Goal: Task Accomplishment & Management: Complete application form

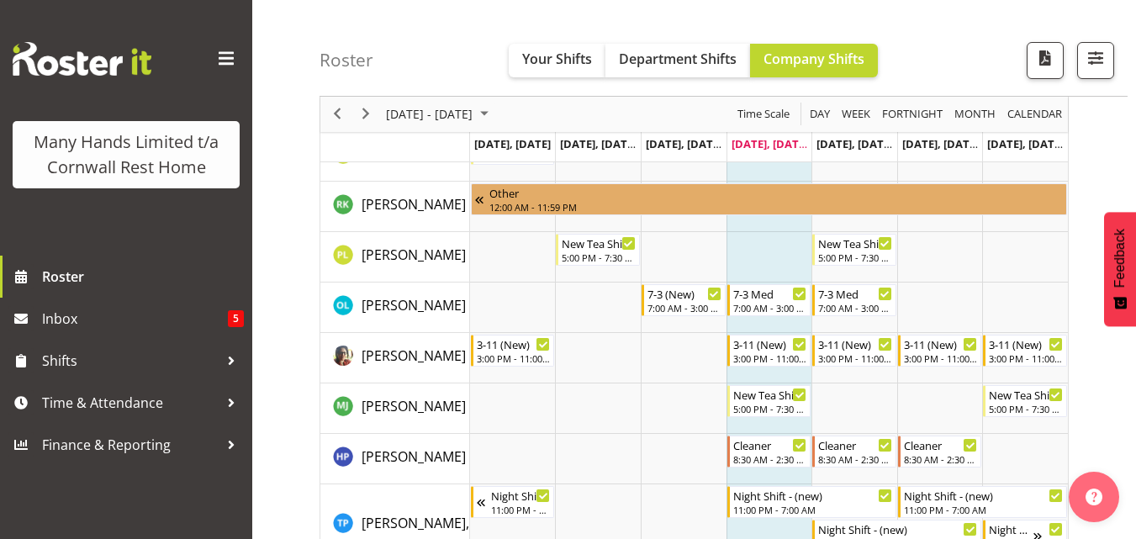
scroll to position [548, 0]
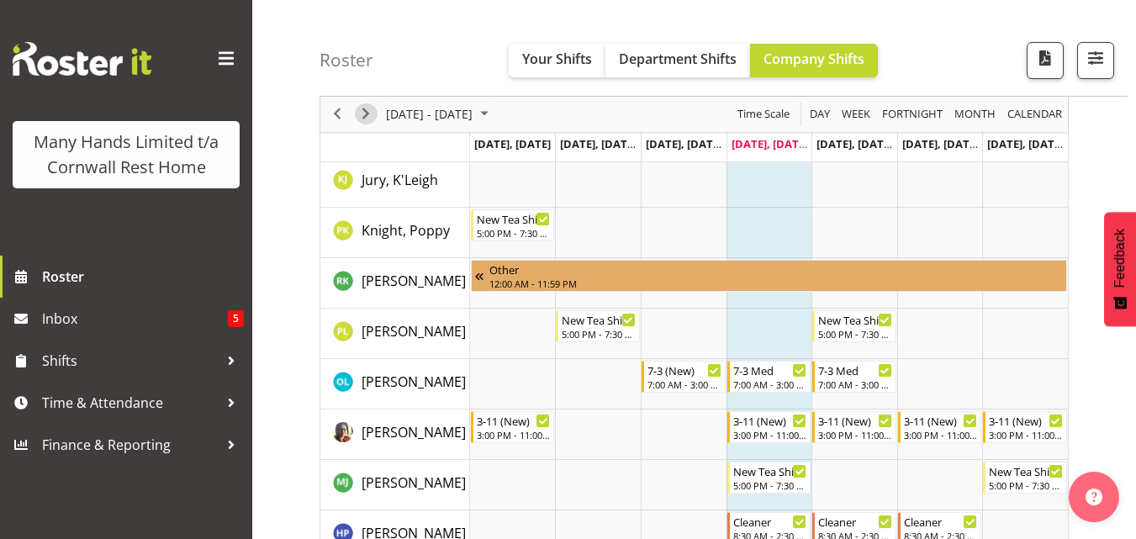
click at [362, 109] on span "Next" at bounding box center [366, 114] width 20 height 21
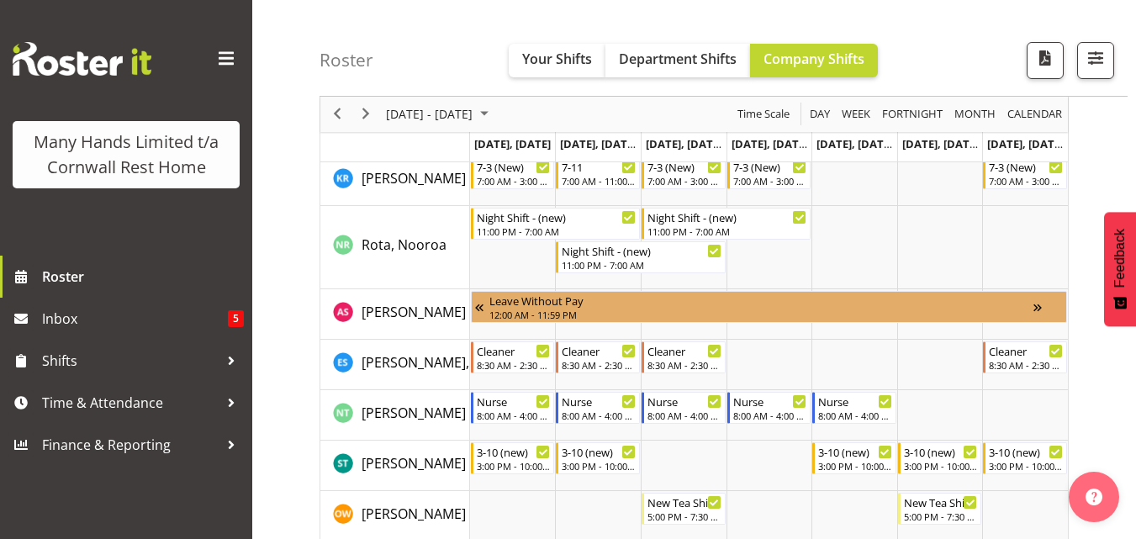
scroll to position [1177, 0]
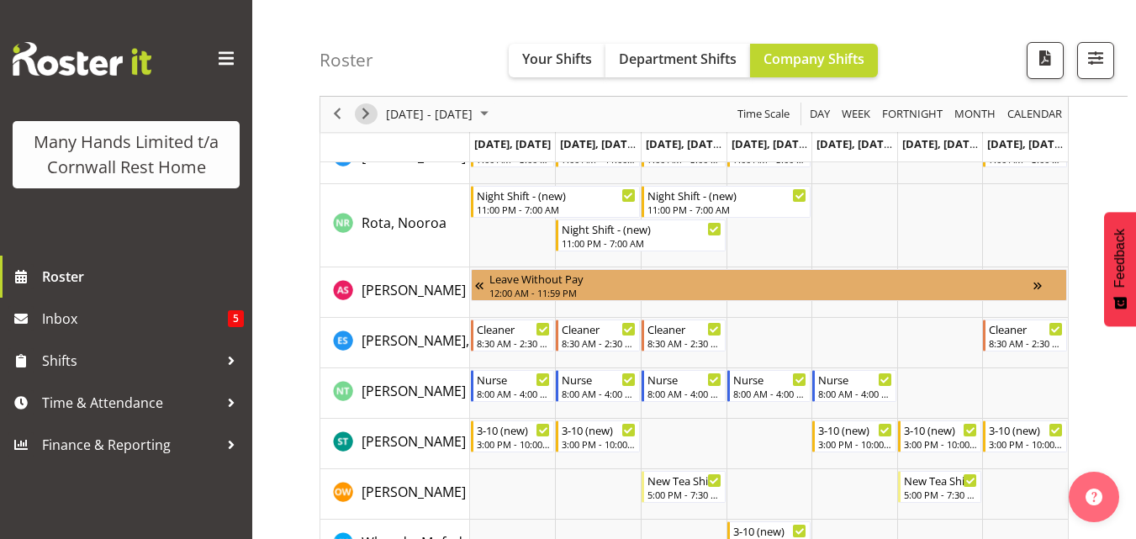
click at [361, 113] on span "Next" at bounding box center [366, 114] width 20 height 21
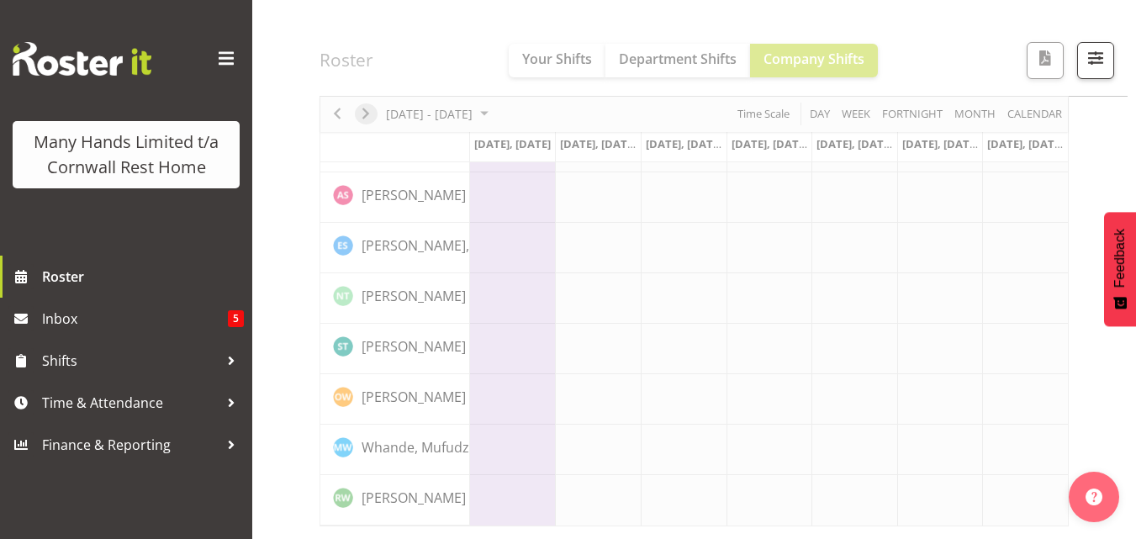
scroll to position [1174, 0]
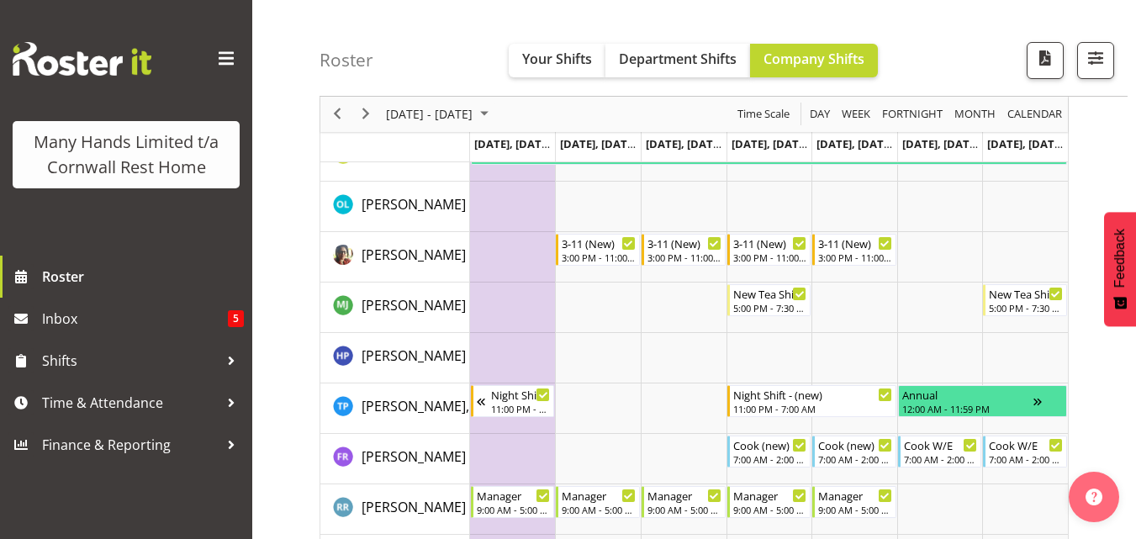
scroll to position [735, 0]
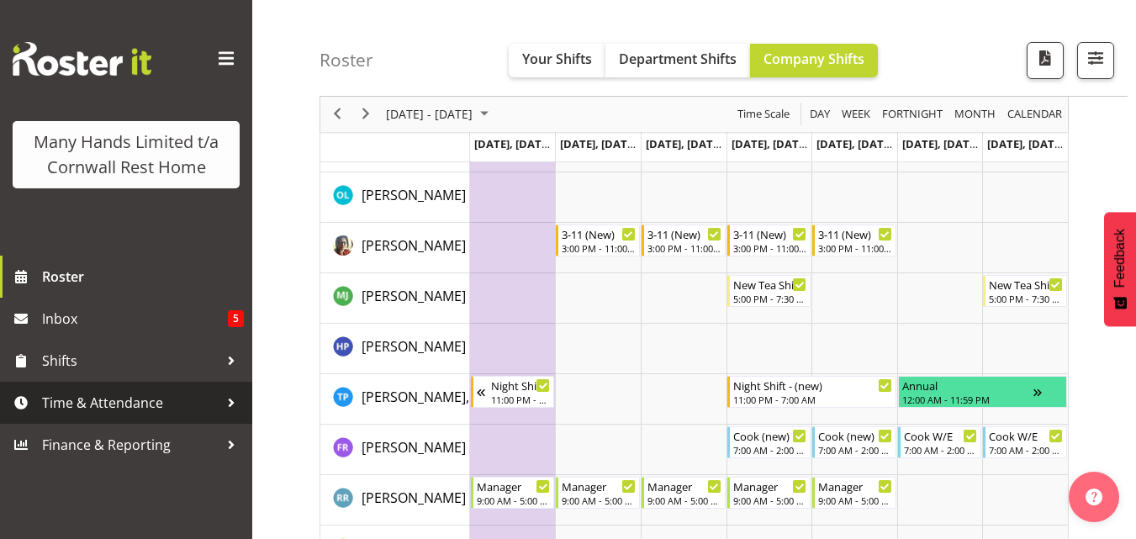
click at [124, 400] on span "Time & Attendance" at bounding box center [130, 402] width 177 height 25
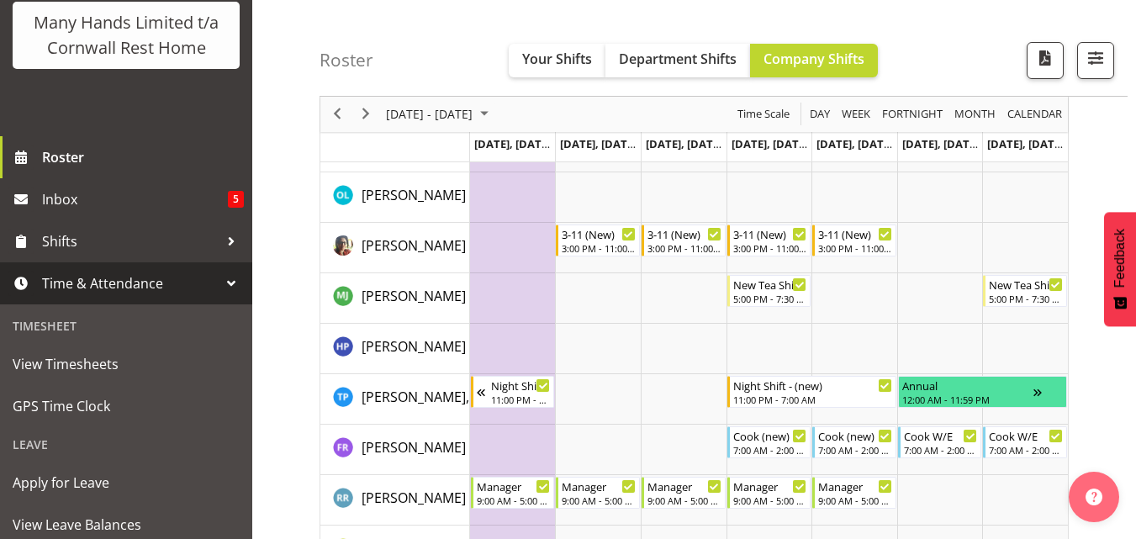
scroll to position [168, 0]
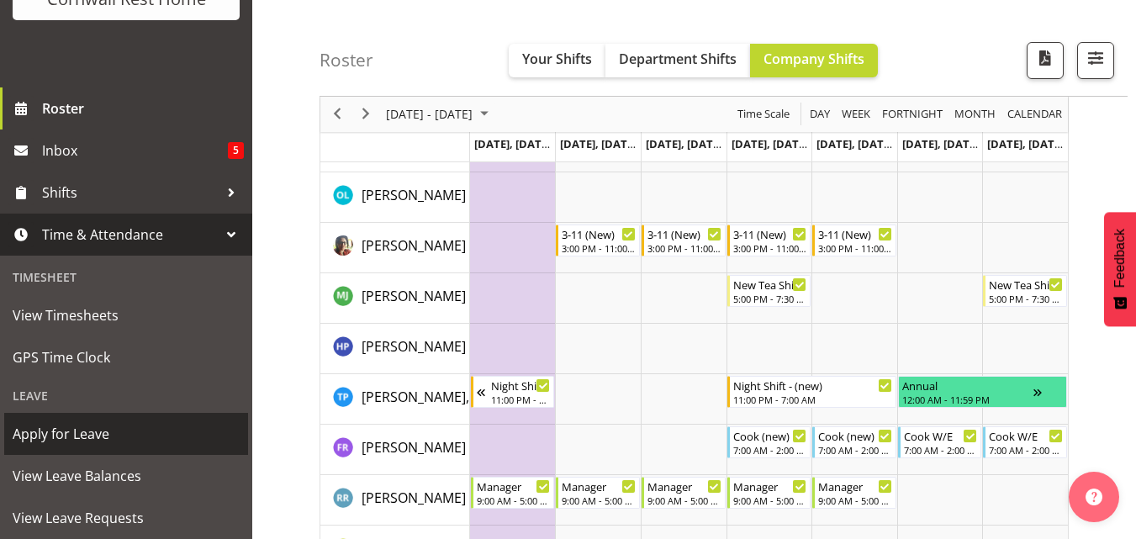
click at [37, 446] on span "Apply for Leave" at bounding box center [126, 433] width 227 height 25
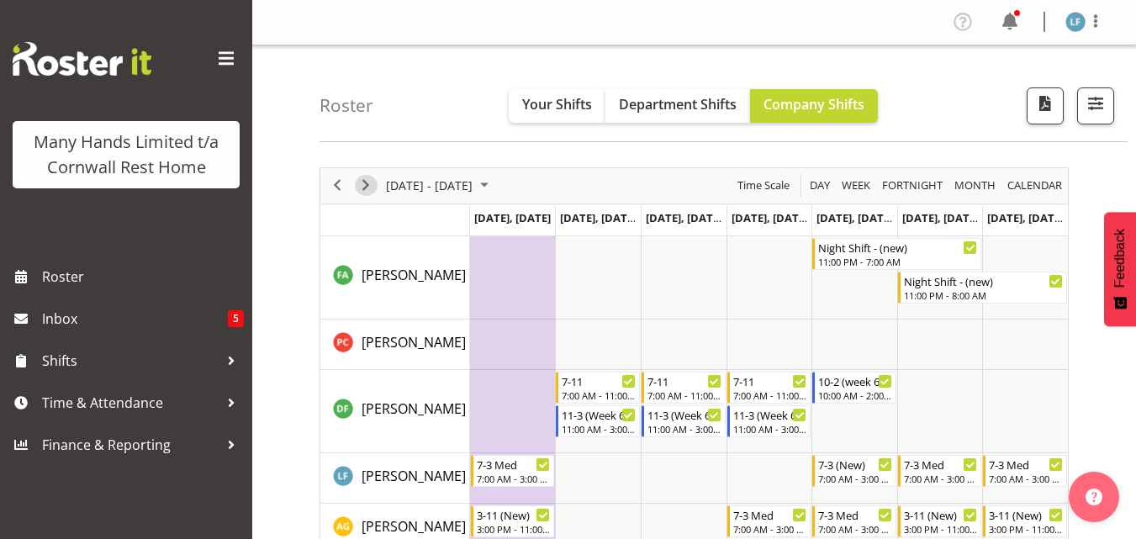
click at [367, 187] on span "Next" at bounding box center [366, 185] width 20 height 21
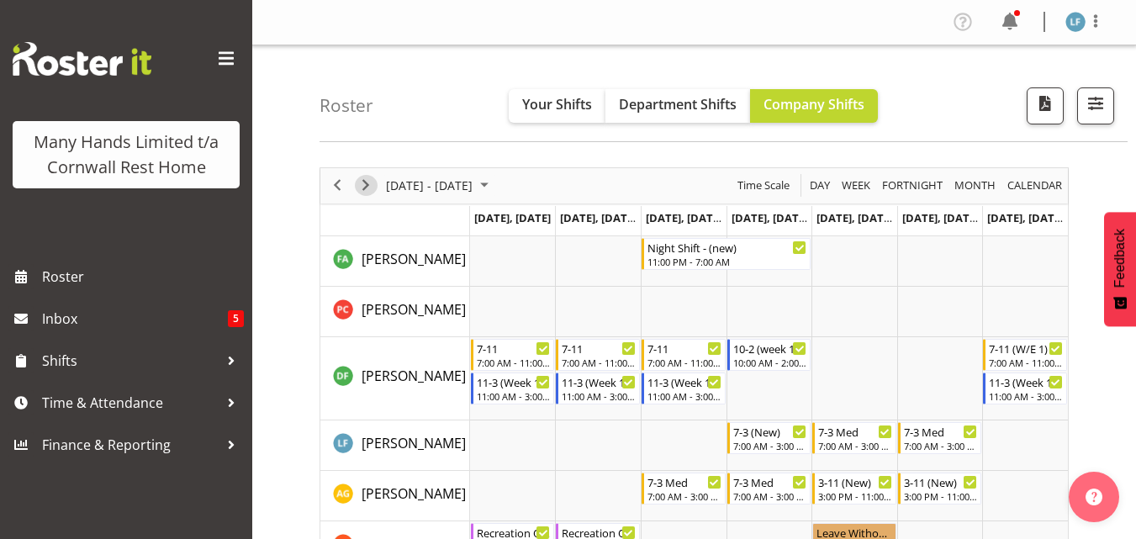
click at [364, 185] on span "Next" at bounding box center [366, 185] width 20 height 21
